Goal: Task Accomplishment & Management: Use online tool/utility

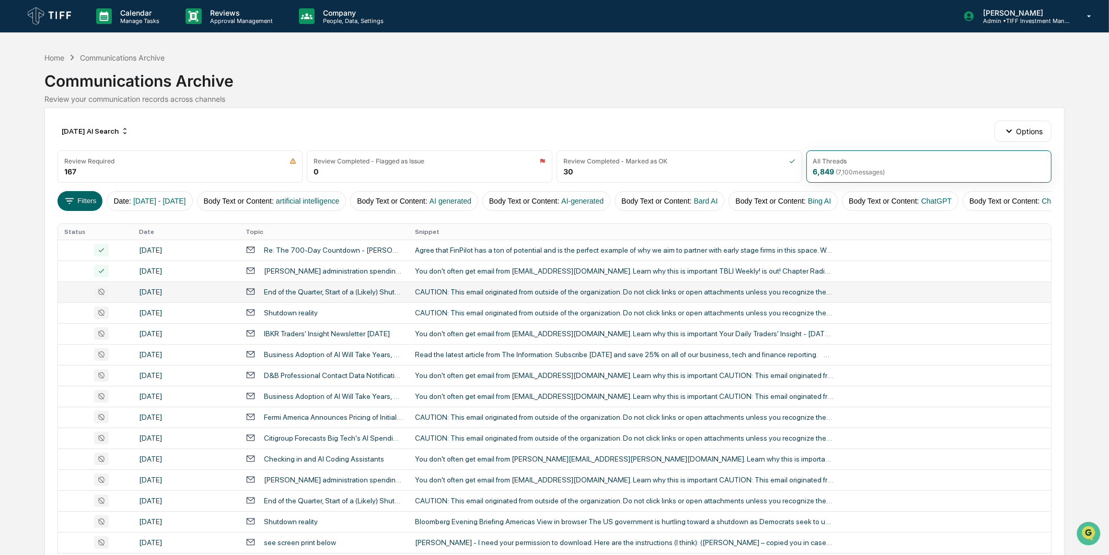
click at [290, 292] on td "End of the Quarter, Start of a (Likely) Shutdown" at bounding box center [323, 292] width 169 height 21
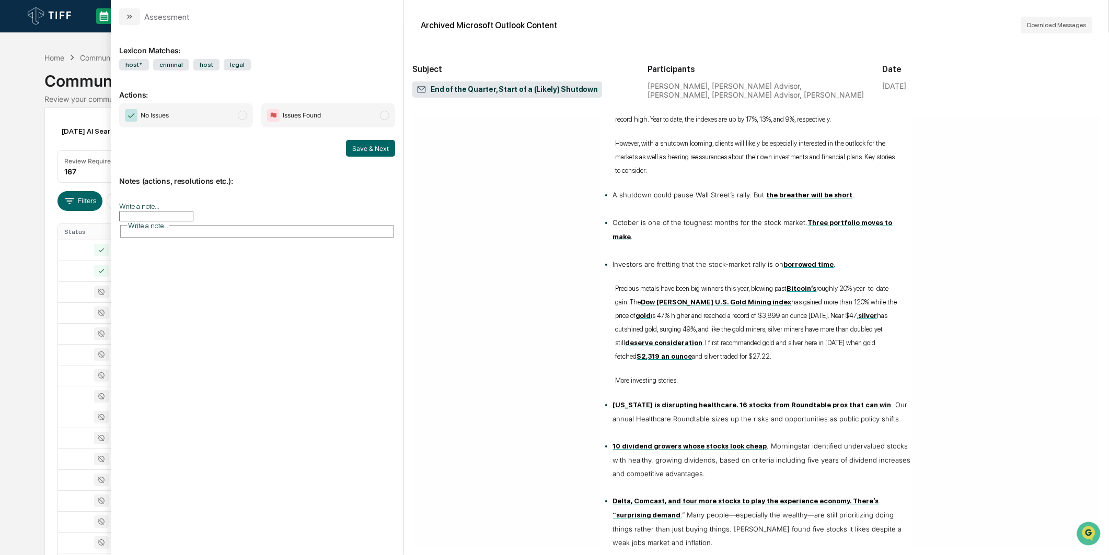
scroll to position [464, 0]
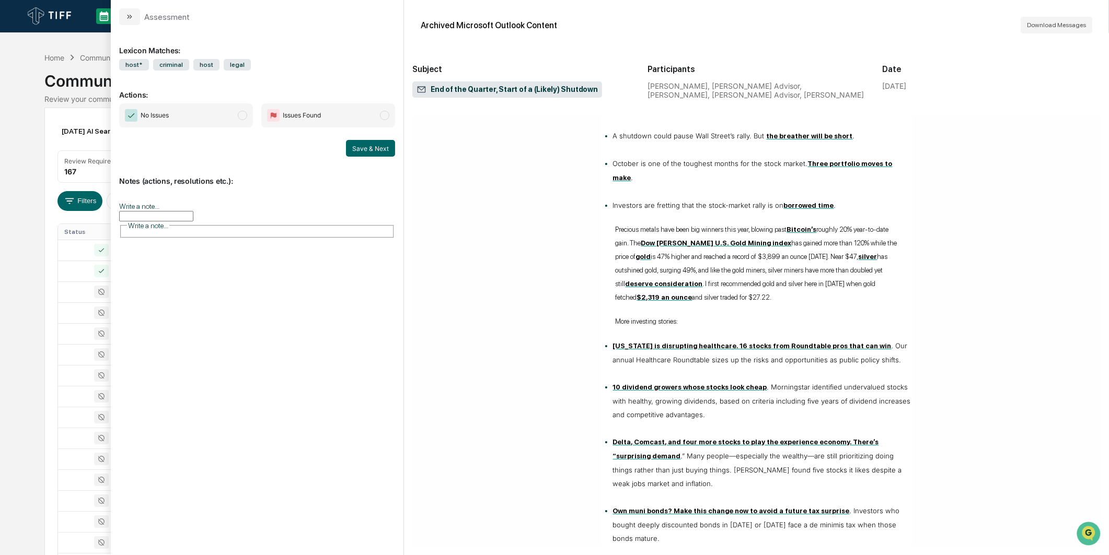
click at [228, 122] on span "No Issues" at bounding box center [186, 115] width 134 height 24
click at [351, 142] on button "Save & Next" at bounding box center [370, 148] width 49 height 17
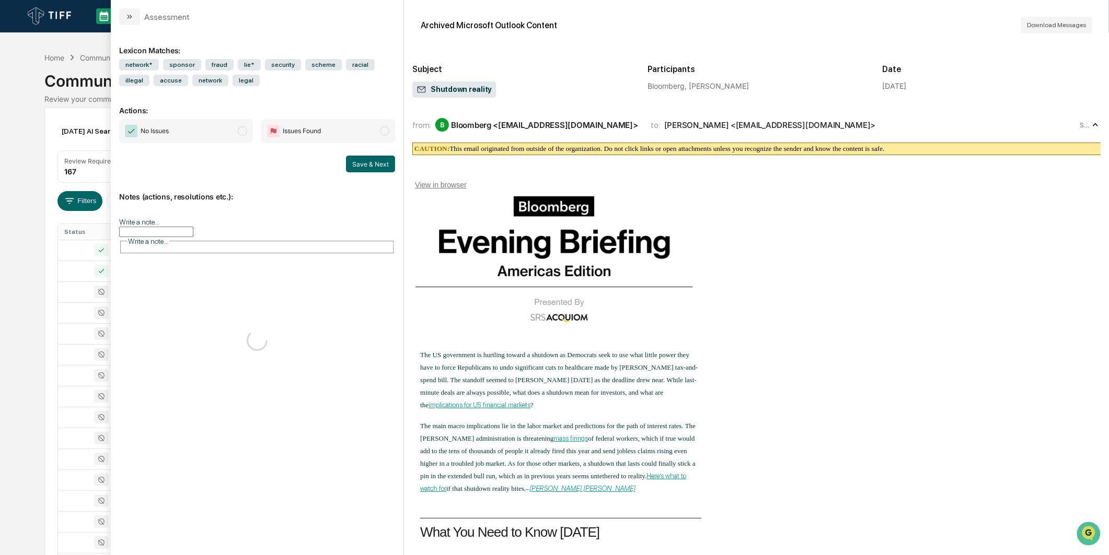
click at [243, 127] on span "modal" at bounding box center [242, 130] width 9 height 9
click at [352, 164] on button "Save & Next" at bounding box center [370, 164] width 49 height 17
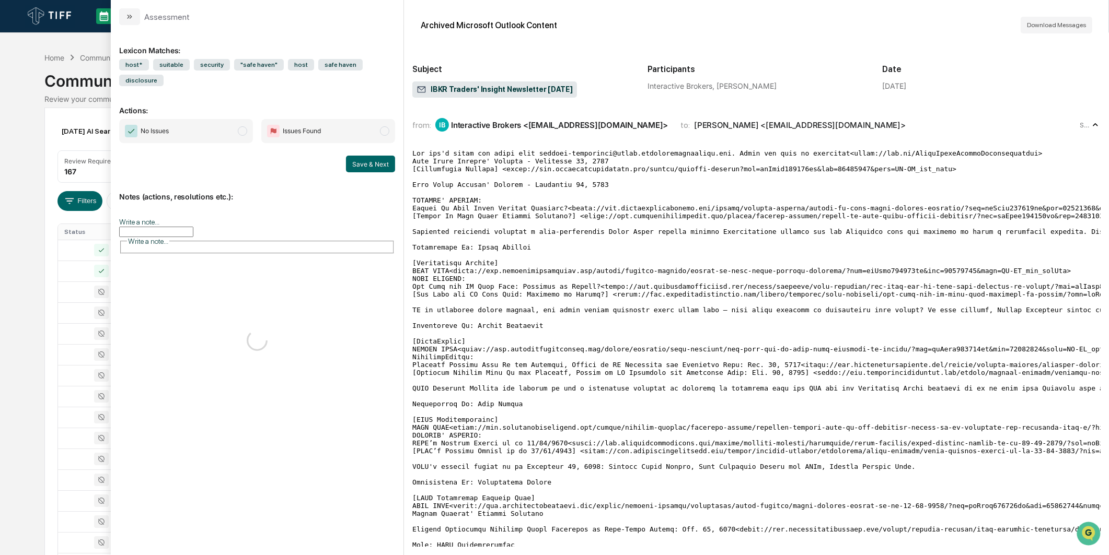
click at [245, 122] on span "No Issues" at bounding box center [186, 131] width 134 height 24
click at [355, 156] on button "Save & Next" at bounding box center [370, 164] width 49 height 17
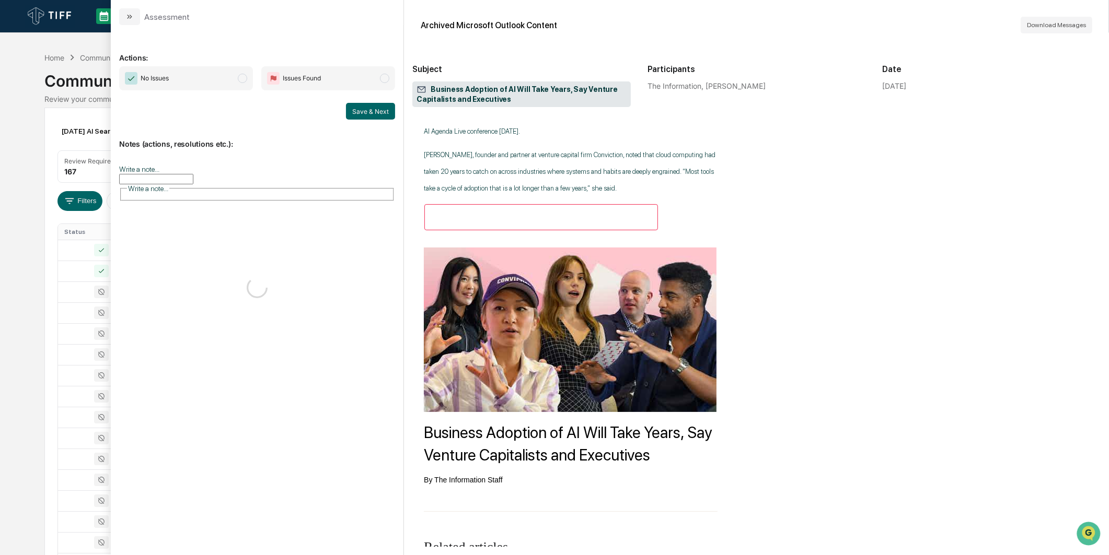
scroll to position [101, 0]
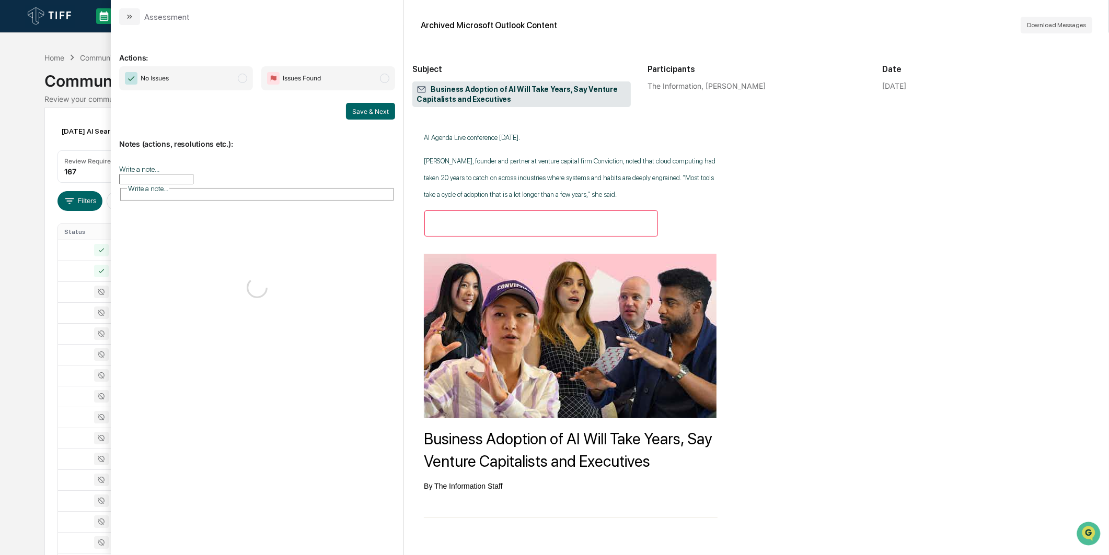
click at [204, 87] on span "No Issues" at bounding box center [186, 78] width 134 height 24
click at [358, 116] on button "Save & Next" at bounding box center [370, 111] width 49 height 17
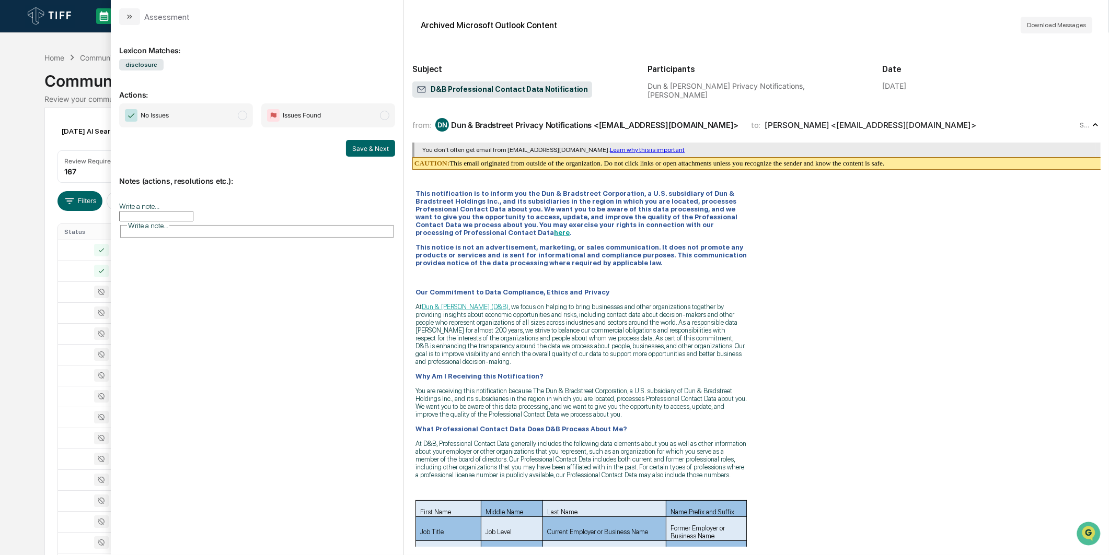
click at [199, 127] on div "No Issues Issues Found Save & Next" at bounding box center [257, 129] width 276 height 53
click at [243, 121] on span "No Issues" at bounding box center [186, 115] width 134 height 24
click at [357, 148] on button "Save & Next" at bounding box center [370, 148] width 49 height 17
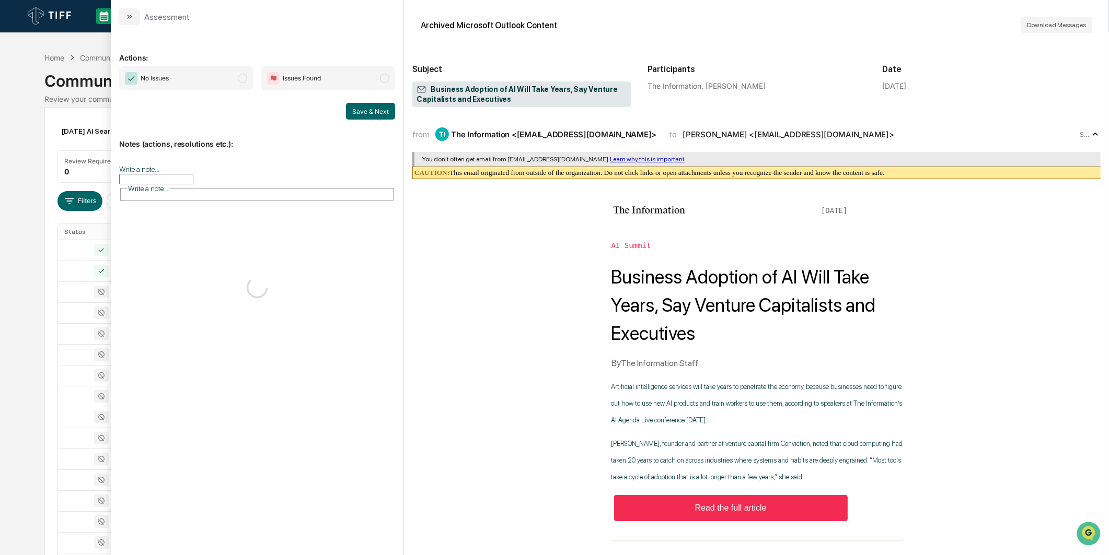
click at [243, 79] on span "modal" at bounding box center [242, 78] width 9 height 9
click at [376, 112] on button "Save & Next" at bounding box center [370, 111] width 49 height 17
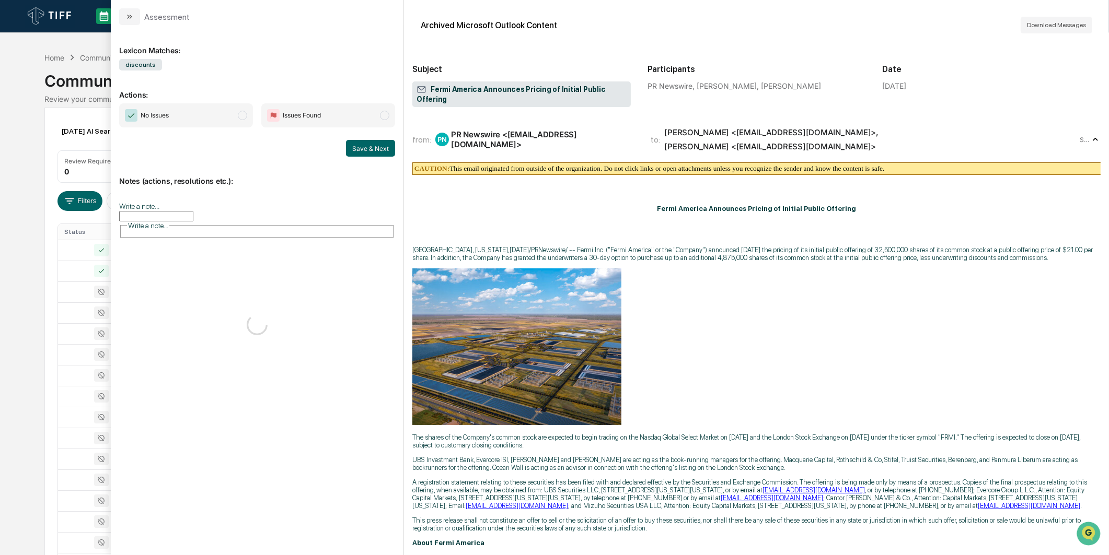
click at [175, 131] on div "No Issues Issues Found Save & Next" at bounding box center [257, 129] width 276 height 53
click at [243, 117] on span "modal" at bounding box center [242, 115] width 9 height 9
click at [369, 145] on button "Save & Next" at bounding box center [370, 148] width 49 height 17
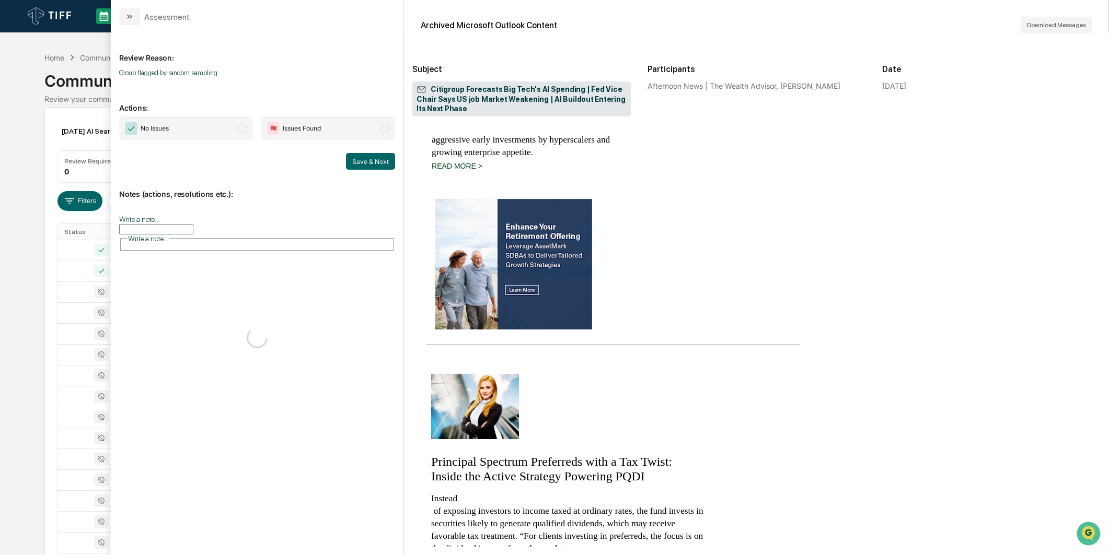
scroll to position [755, 0]
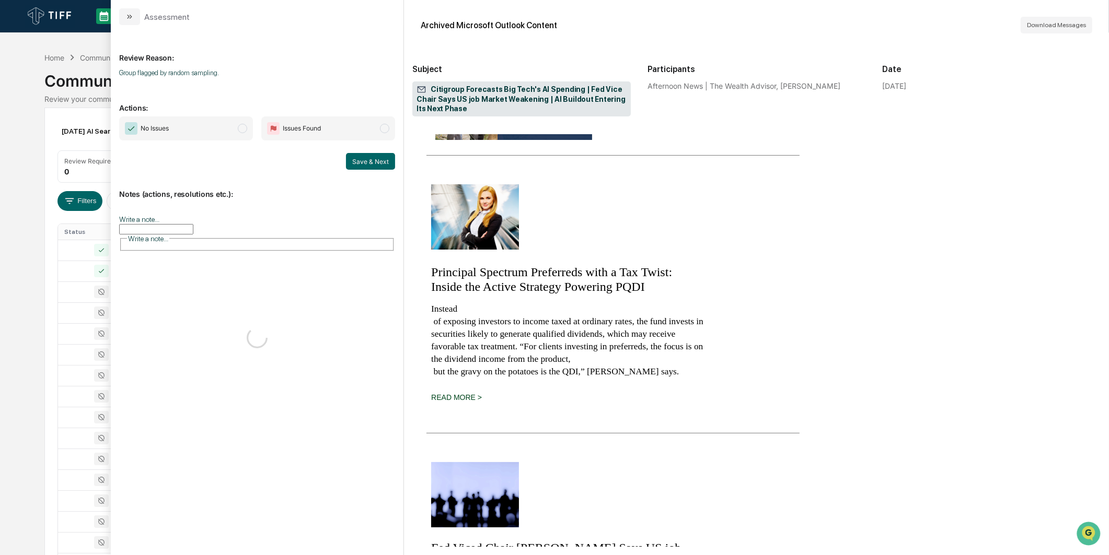
click at [229, 122] on span "No Issues" at bounding box center [186, 129] width 134 height 24
click at [376, 159] on button "Save & Next" at bounding box center [370, 161] width 49 height 17
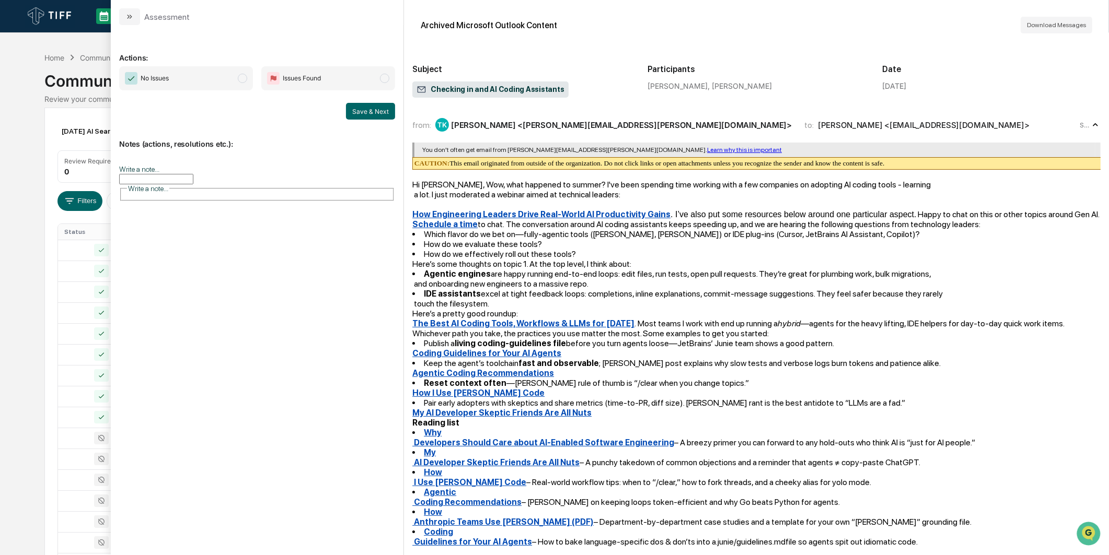
click at [230, 77] on span "No Issues" at bounding box center [186, 78] width 134 height 24
click at [371, 107] on button "Save & Next" at bounding box center [370, 111] width 49 height 17
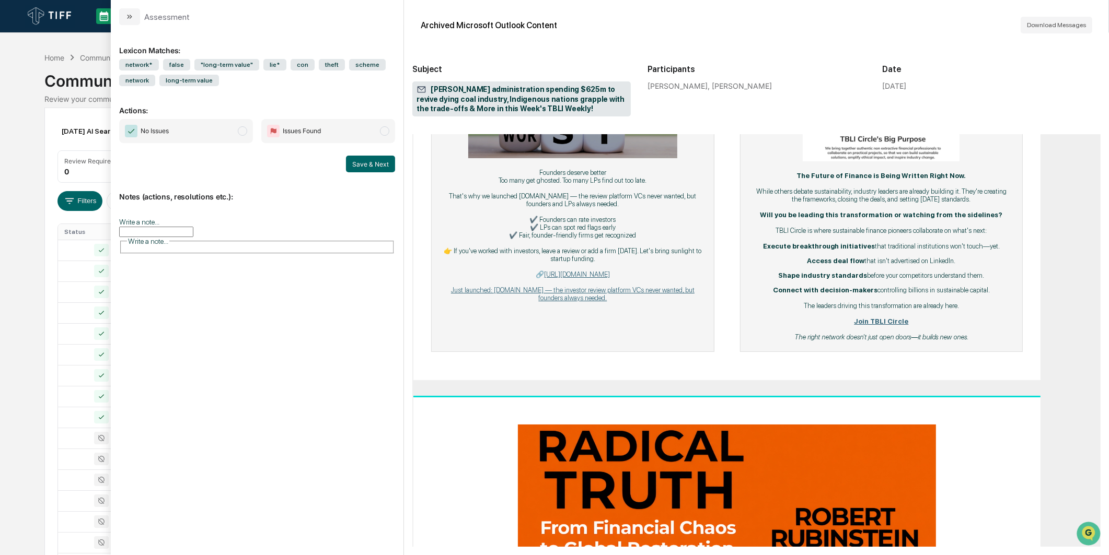
scroll to position [1451, 0]
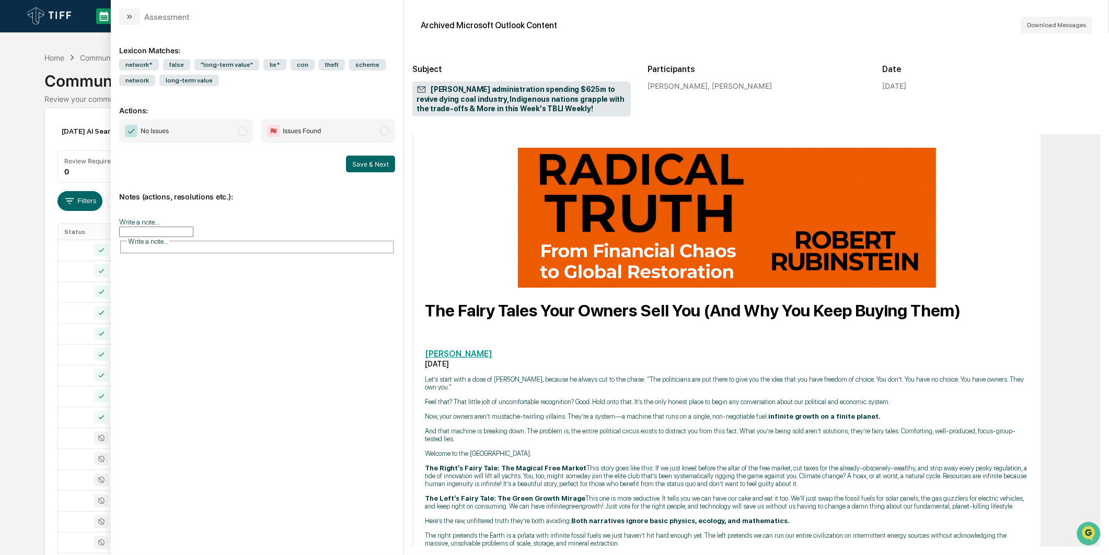
click at [234, 134] on span "No Issues" at bounding box center [186, 131] width 134 height 24
click at [394, 166] on button "Save & Next" at bounding box center [370, 164] width 49 height 17
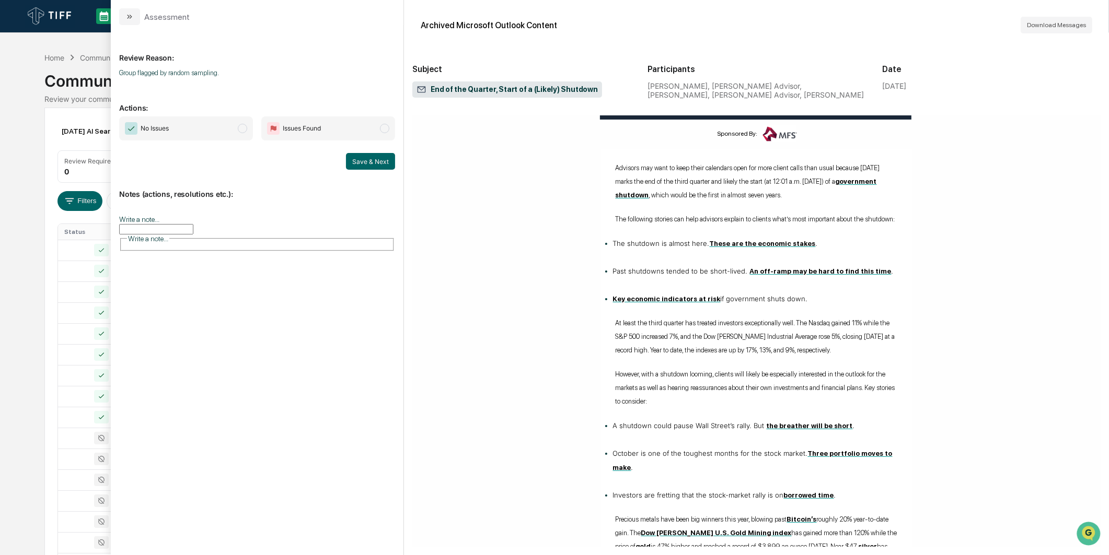
scroll to position [290, 0]
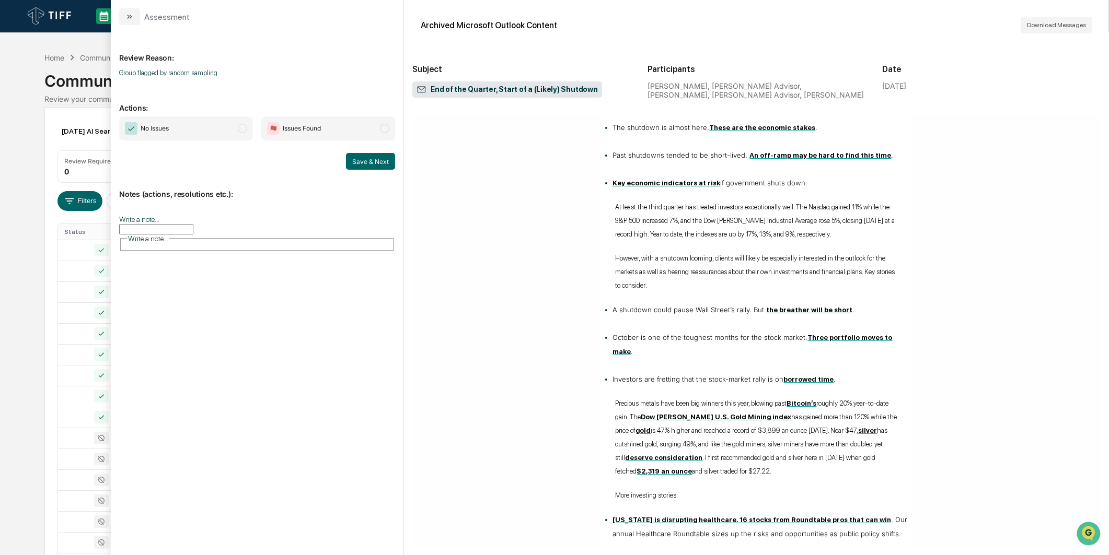
drag, startPoint x: 207, startPoint y: 132, endPoint x: 337, endPoint y: 145, distance: 130.3
click at [207, 132] on span "No Issues" at bounding box center [186, 129] width 134 height 24
click at [359, 166] on button "Save & Next" at bounding box center [370, 161] width 49 height 17
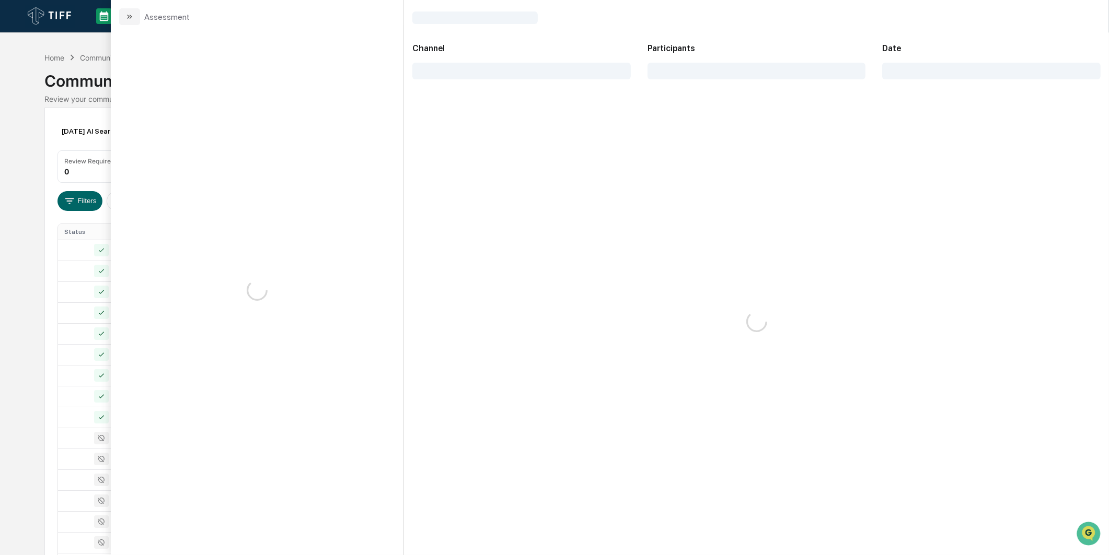
click at [21, 153] on div "Calendar Manage Tasks Reviews Approval Management Company People, Data, Setting…" at bounding box center [554, 411] width 1109 height 822
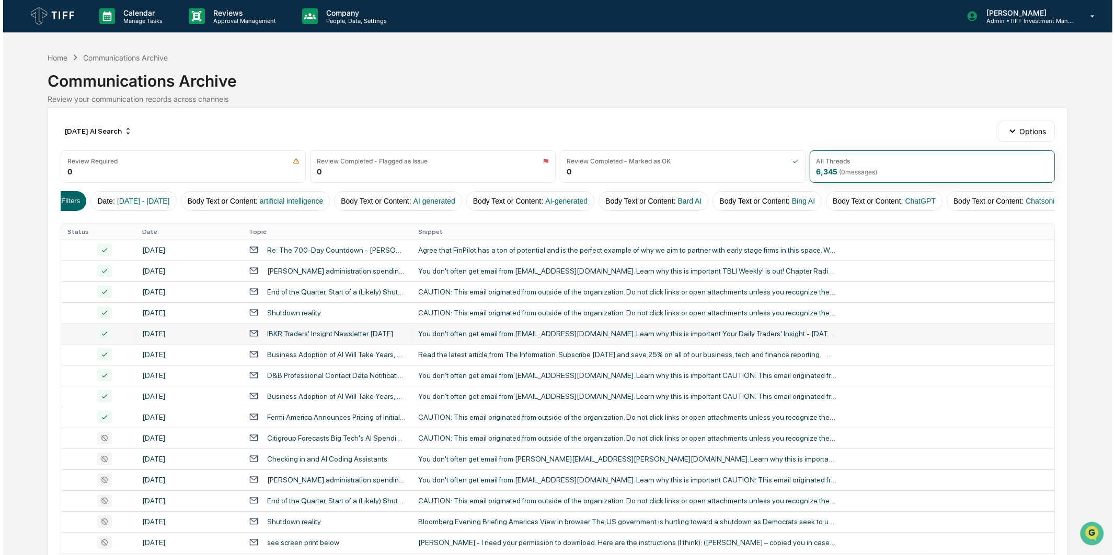
scroll to position [0, 17]
click at [69, 204] on button "Filters" at bounding box center [62, 201] width 45 height 20
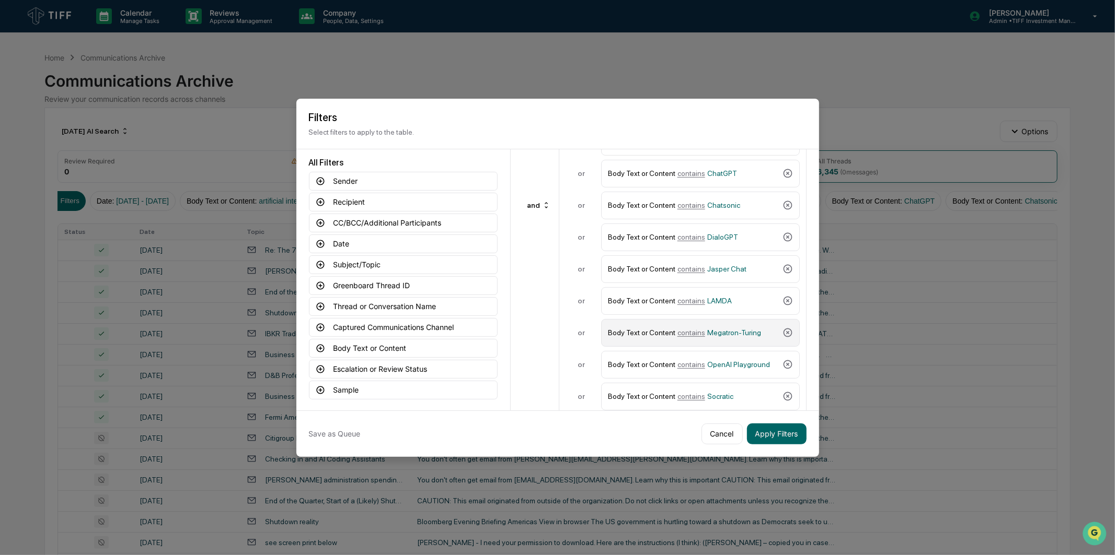
scroll to position [248, 0]
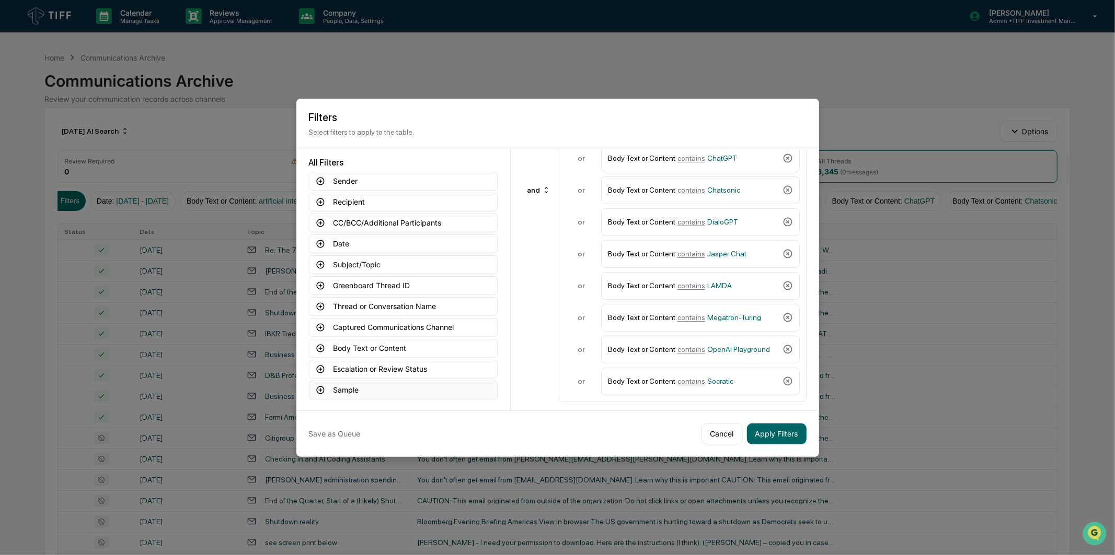
click at [440, 346] on button "Sample" at bounding box center [403, 390] width 189 height 19
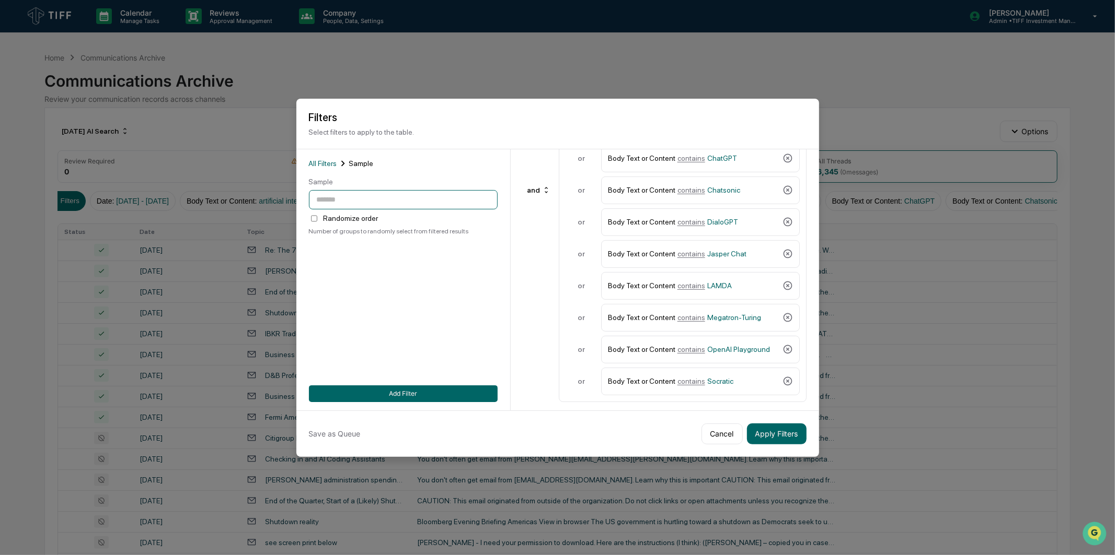
click at [367, 194] on input "number" at bounding box center [403, 199] width 189 height 19
type input "***"
click at [419, 346] on button "Add Filter" at bounding box center [403, 394] width 189 height 17
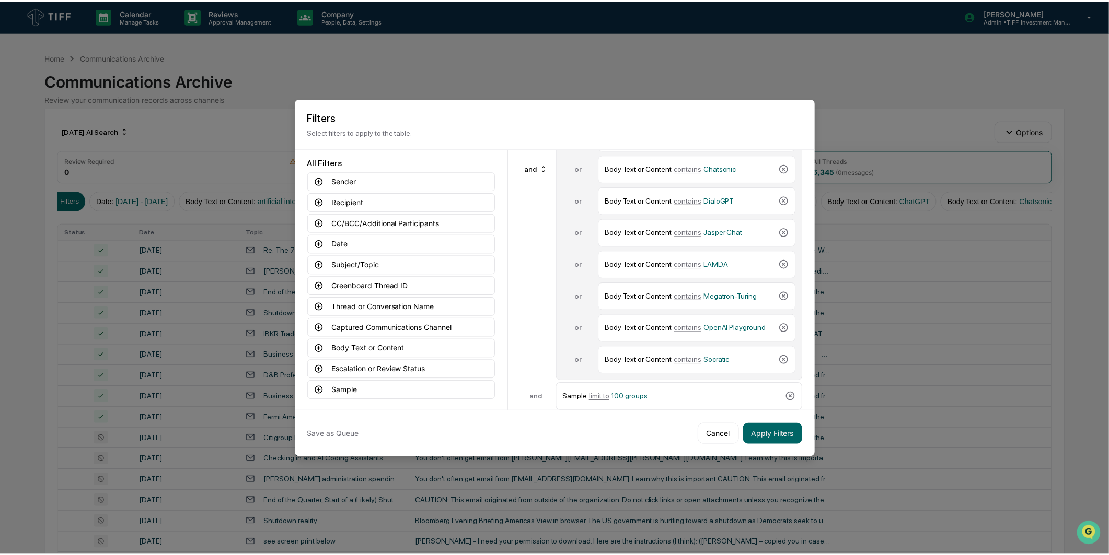
scroll to position [278, 0]
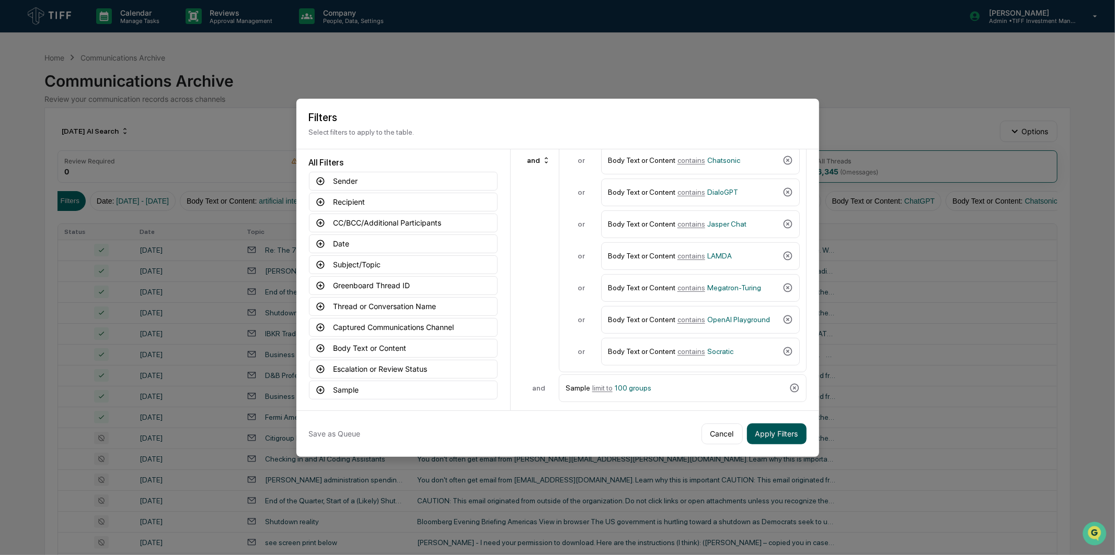
click at [737, 346] on button "Apply Filters" at bounding box center [777, 434] width 60 height 21
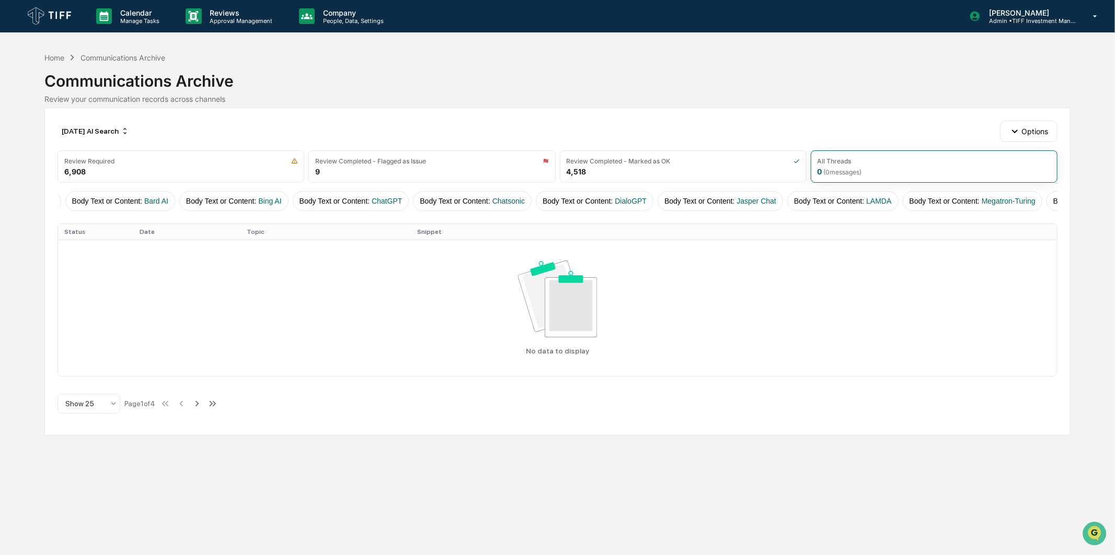
scroll to position [0, 0]
click at [77, 210] on button "Filters" at bounding box center [79, 201] width 45 height 20
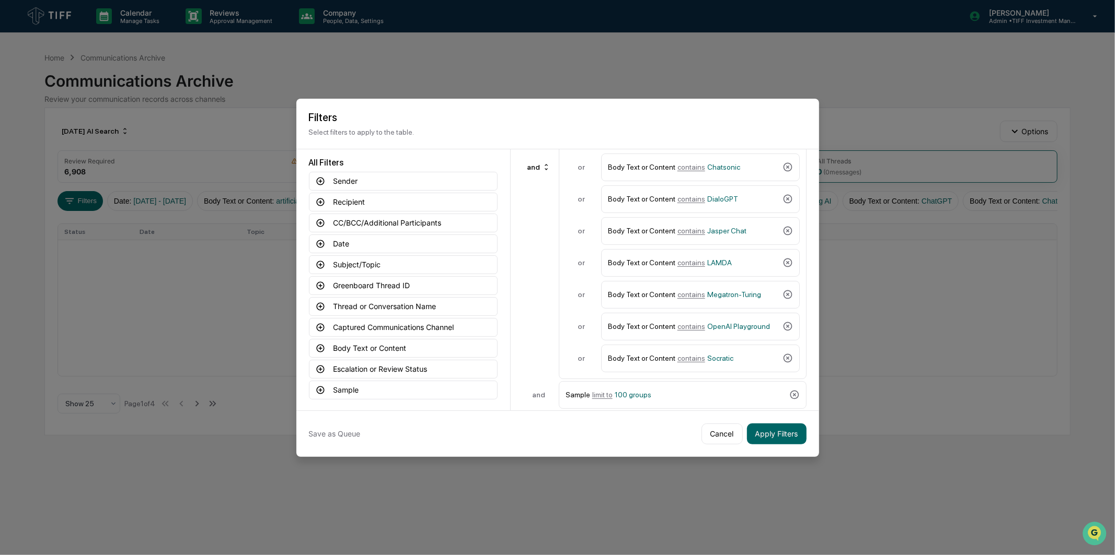
scroll to position [308, 0]
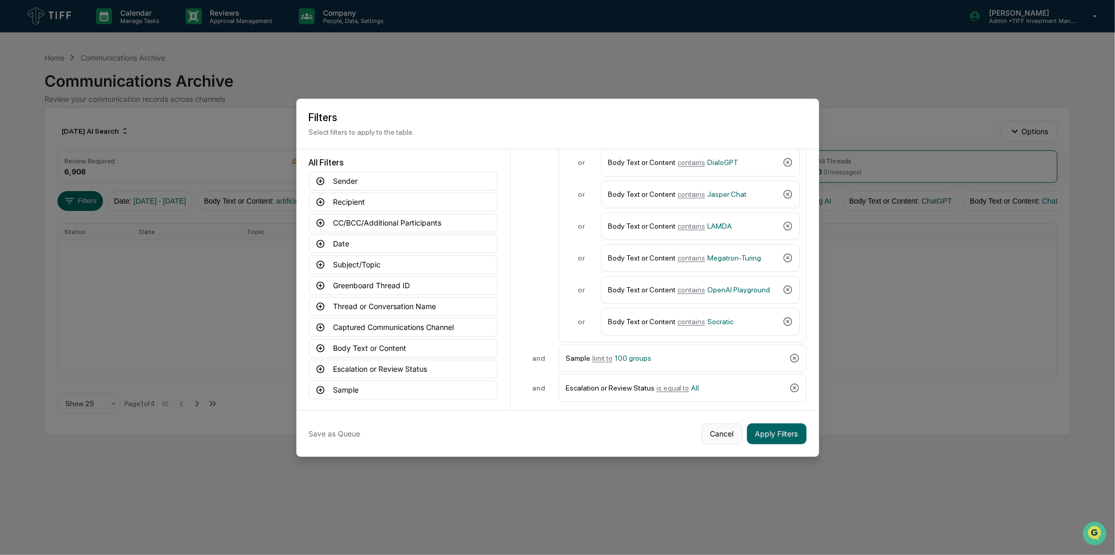
click at [724, 346] on button "Cancel" at bounding box center [721, 434] width 41 height 21
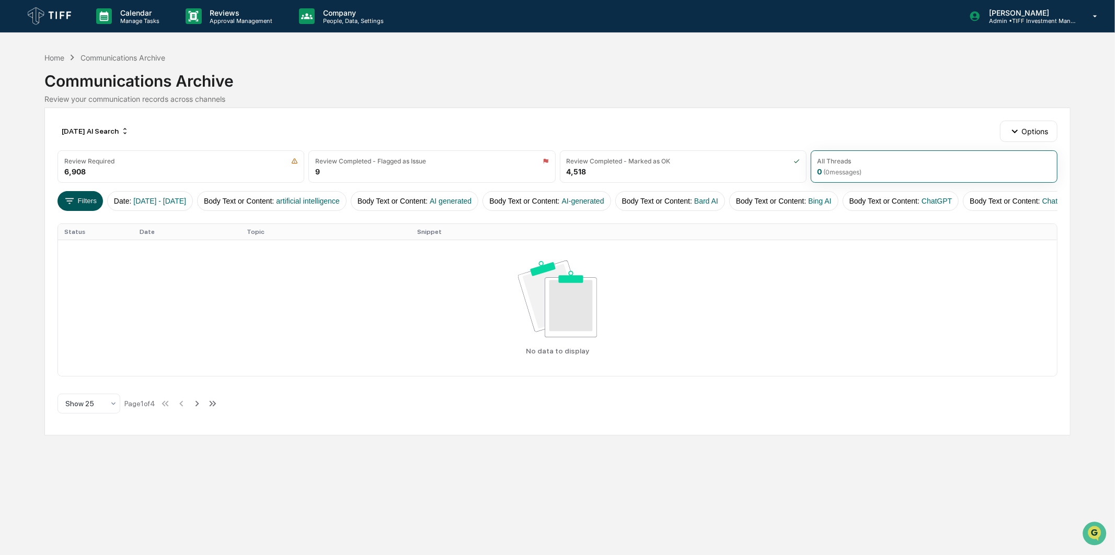
click at [86, 200] on button "Filters" at bounding box center [79, 201] width 45 height 20
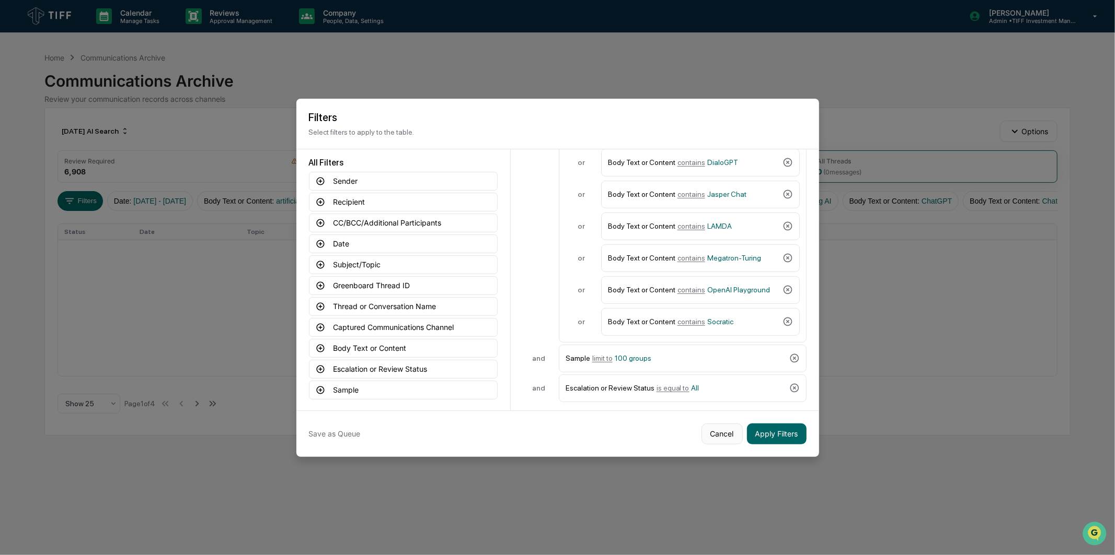
click at [725, 346] on button "Cancel" at bounding box center [721, 434] width 41 height 21
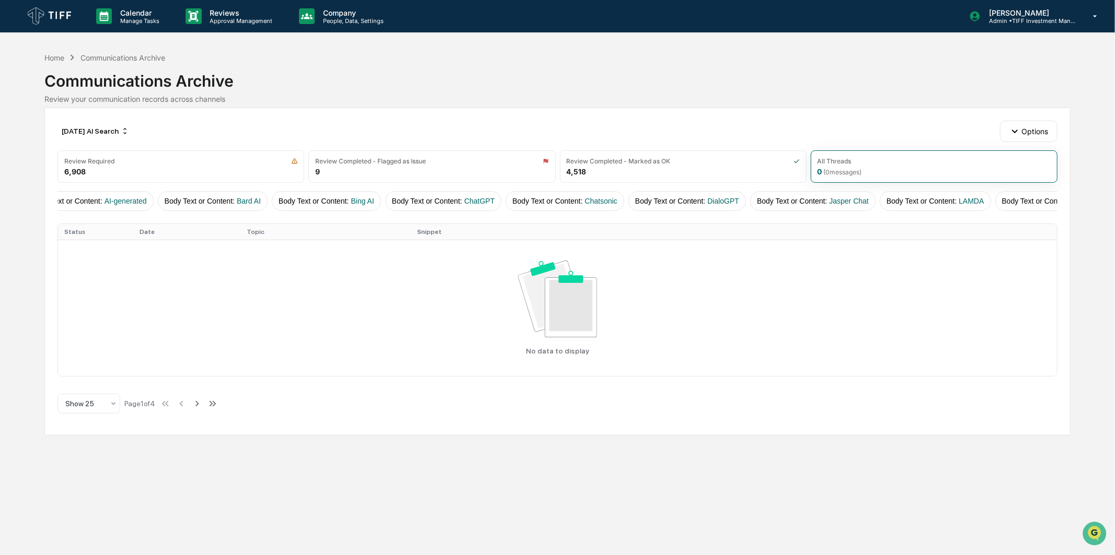
scroll to position [0, 1038]
click at [265, 346] on div "Calendar Manage Tasks Reviews Approval Management Company People, Data, Setting…" at bounding box center [557, 277] width 1115 height 555
click at [89, 205] on button "Filters" at bounding box center [79, 201] width 45 height 20
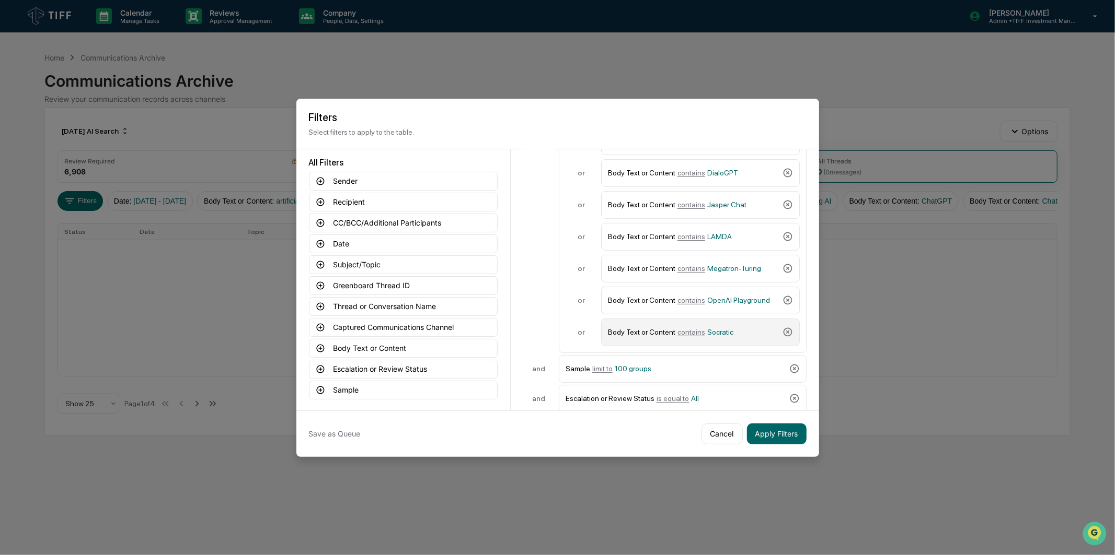
scroll to position [308, 0]
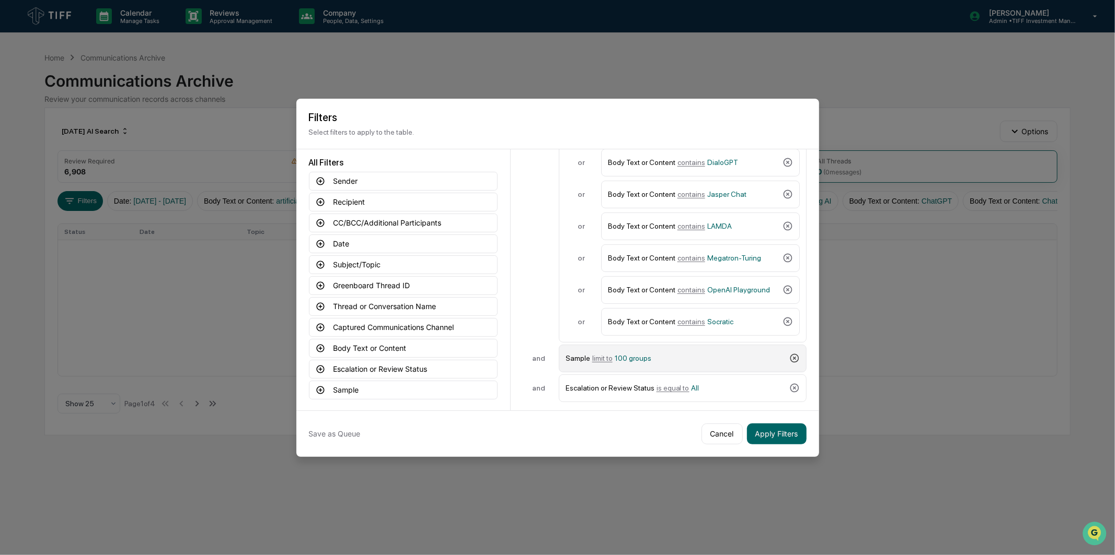
click at [737, 346] on icon at bounding box center [794, 358] width 10 height 10
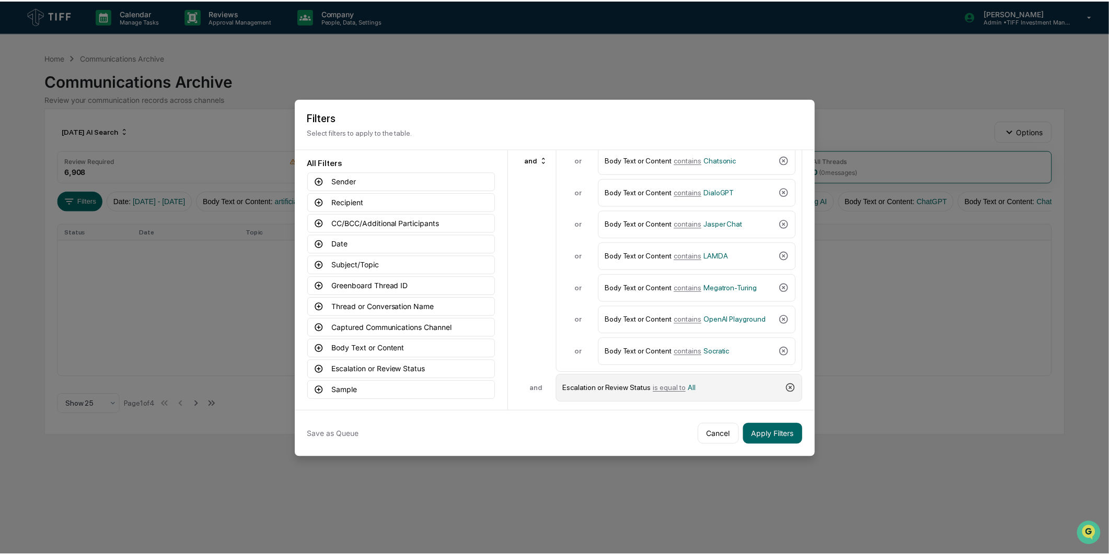
scroll to position [278, 0]
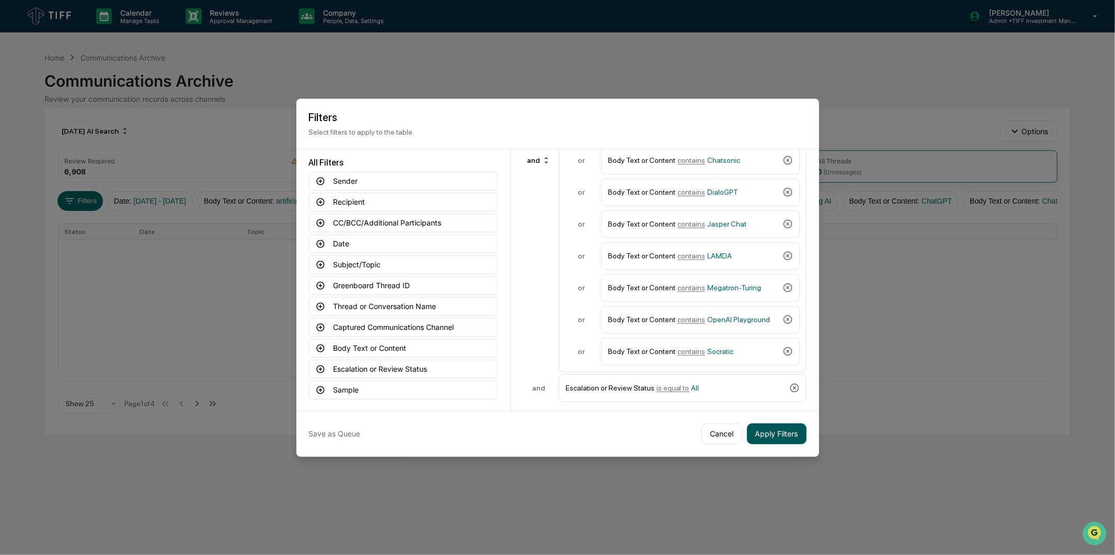
click at [737, 346] on button "Apply Filters" at bounding box center [777, 434] width 60 height 21
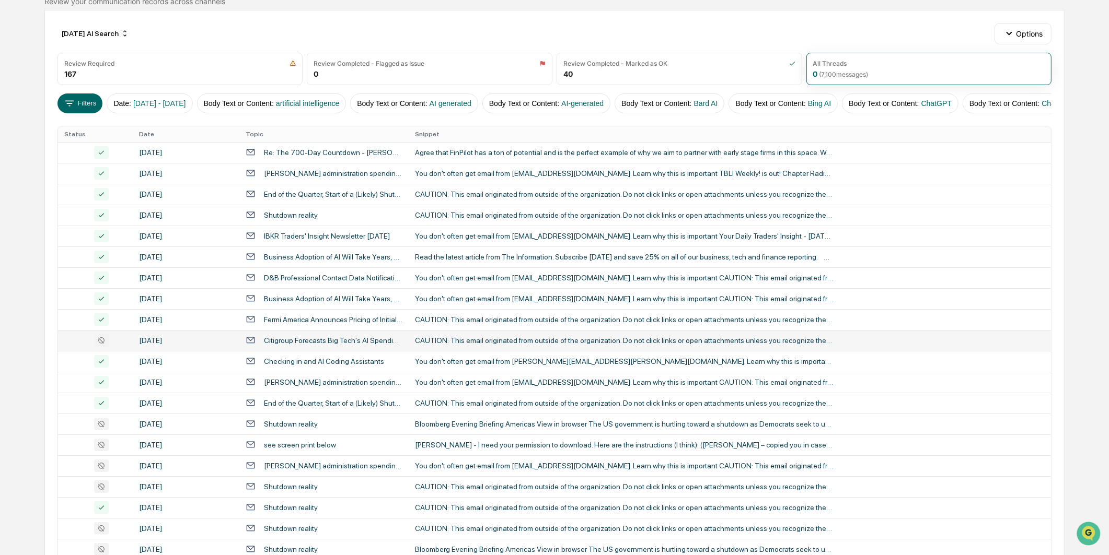
scroll to position [97, 0]
click at [166, 345] on div "[DATE]" at bounding box center [186, 341] width 94 height 8
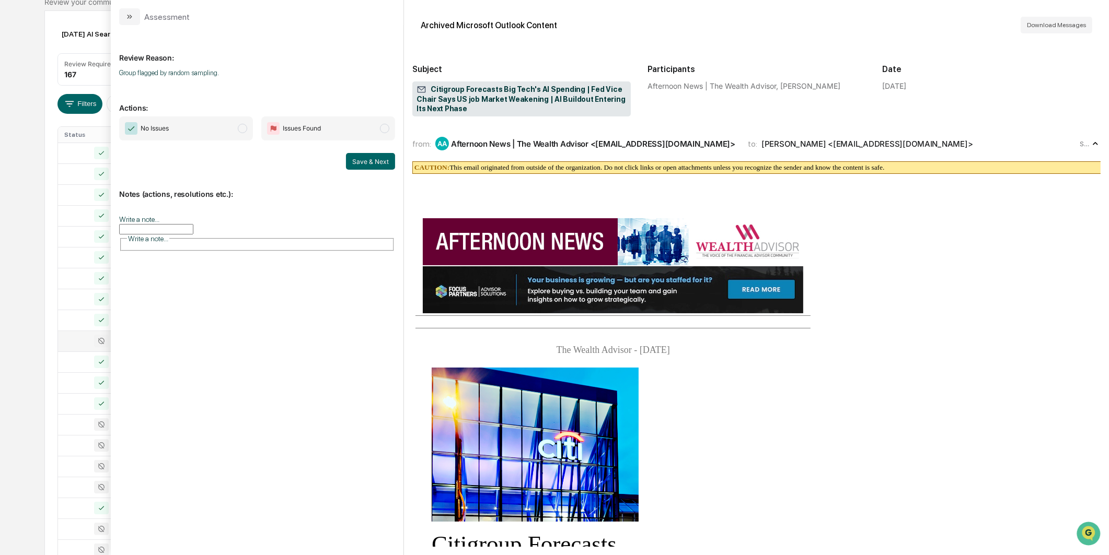
click at [242, 124] on span "modal" at bounding box center [242, 128] width 9 height 9
click at [366, 162] on button "Save & Next" at bounding box center [370, 161] width 49 height 17
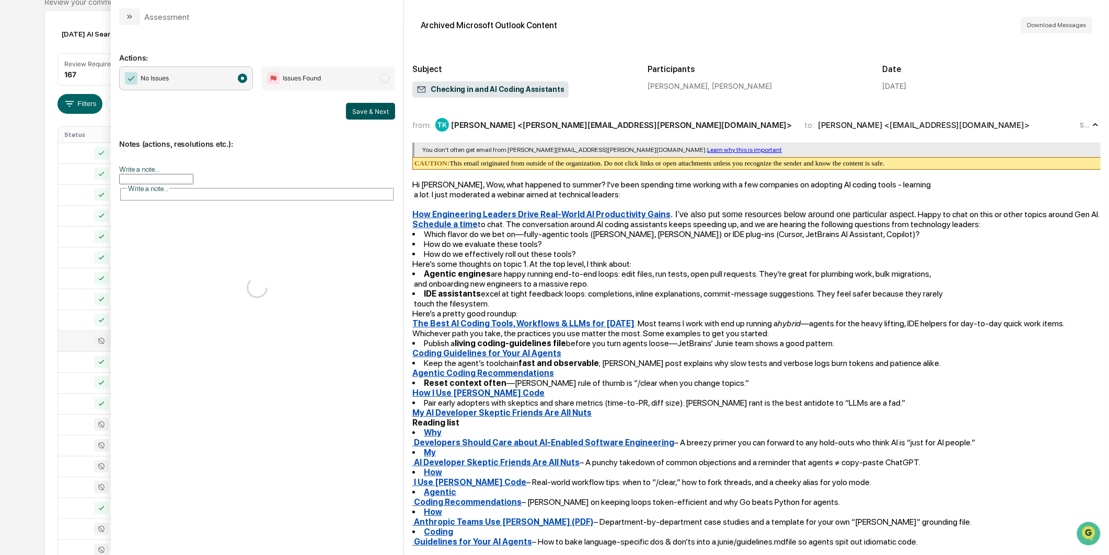
click at [353, 111] on button "Save & Next" at bounding box center [370, 111] width 49 height 17
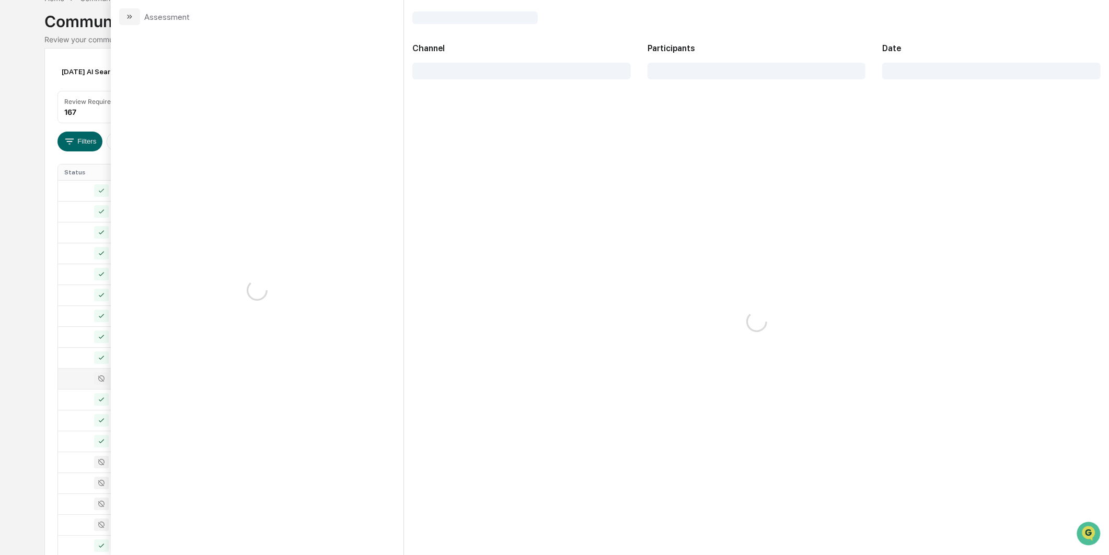
scroll to position [39, 0]
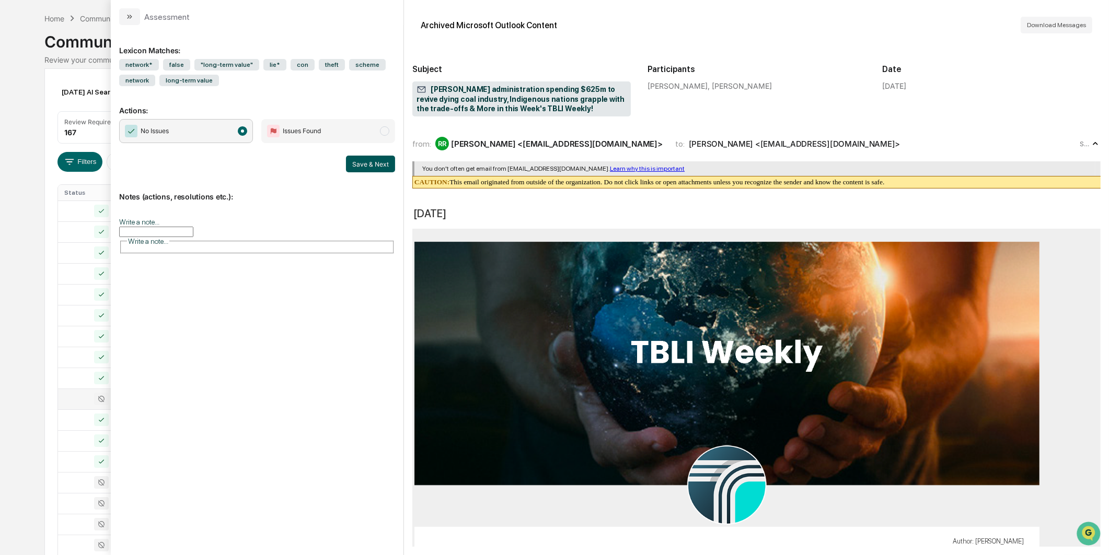
click at [348, 171] on button "Save & Next" at bounding box center [370, 164] width 49 height 17
